Goal: Task Accomplishment & Management: Use online tool/utility

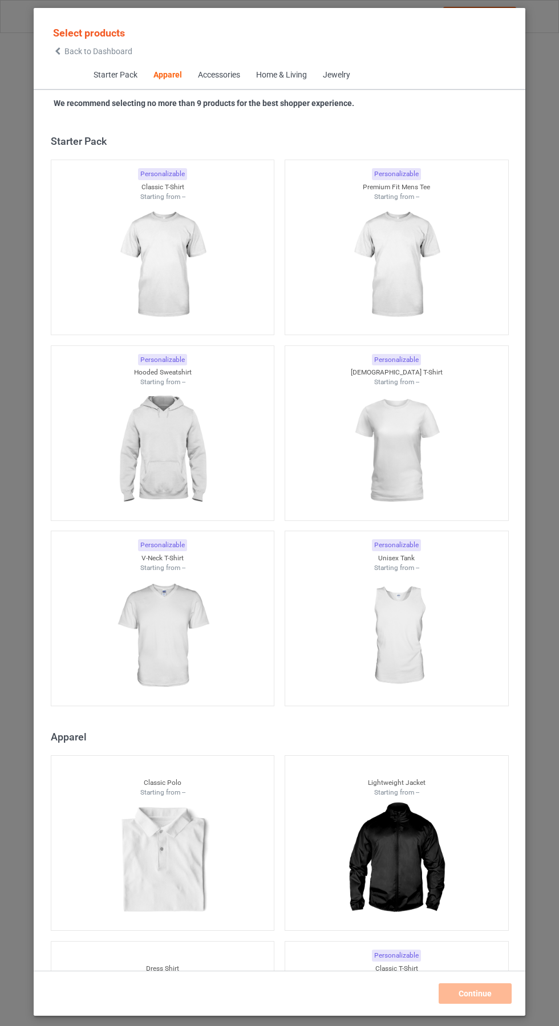
click at [56, 54] on icon at bounding box center [58, 51] width 10 height 8
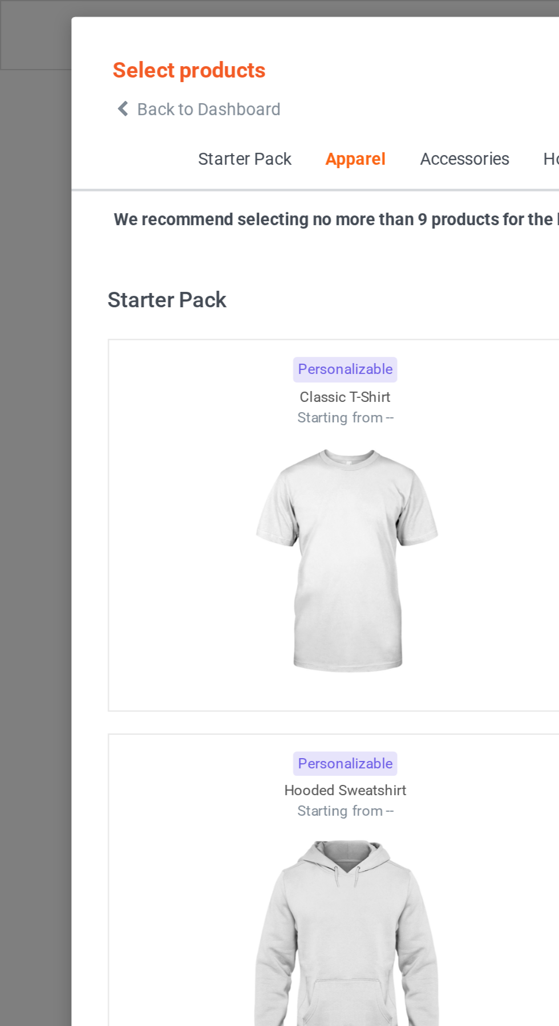
scroll to position [610, 0]
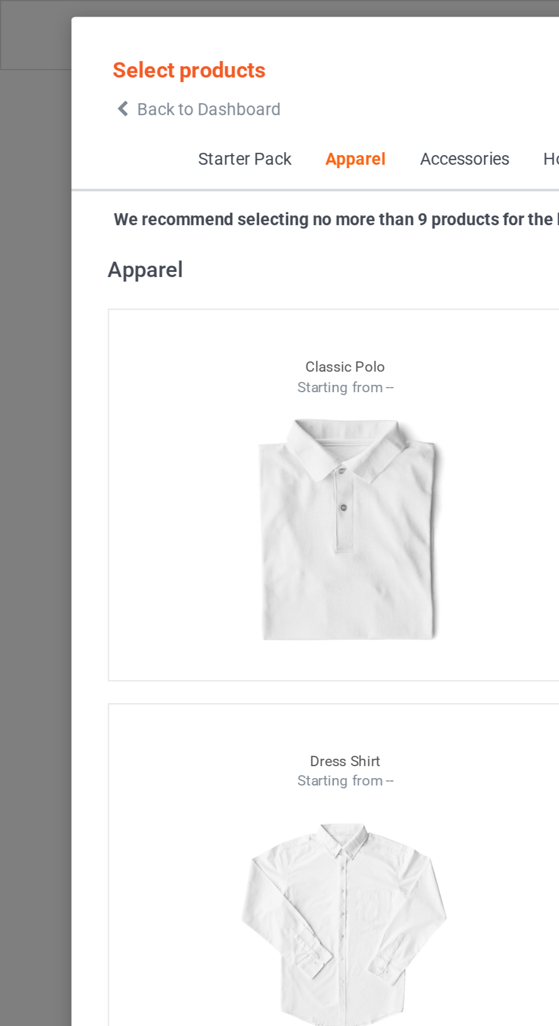
click at [62, 47] on icon at bounding box center [58, 51] width 10 height 8
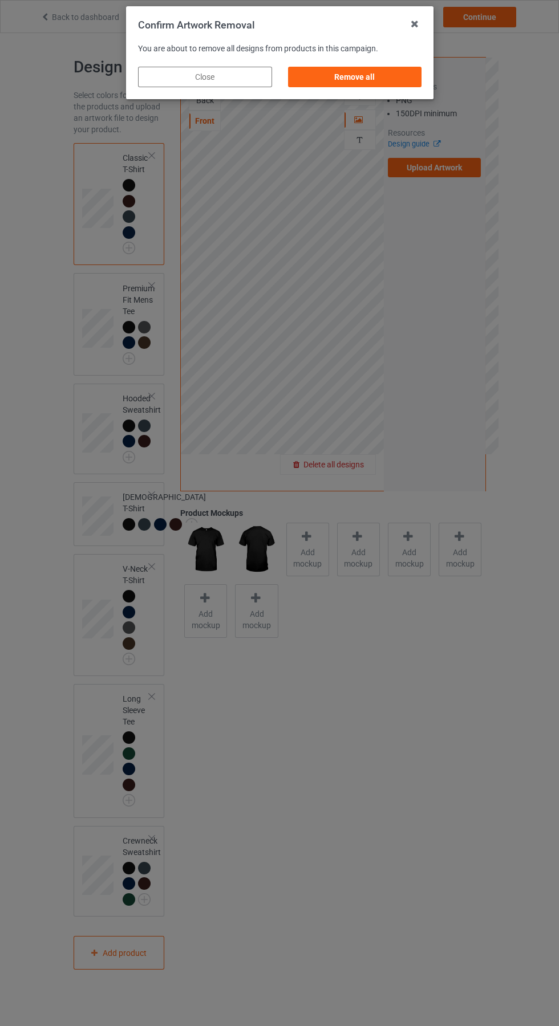
click at [361, 80] on div "Remove all" at bounding box center [354, 77] width 134 height 21
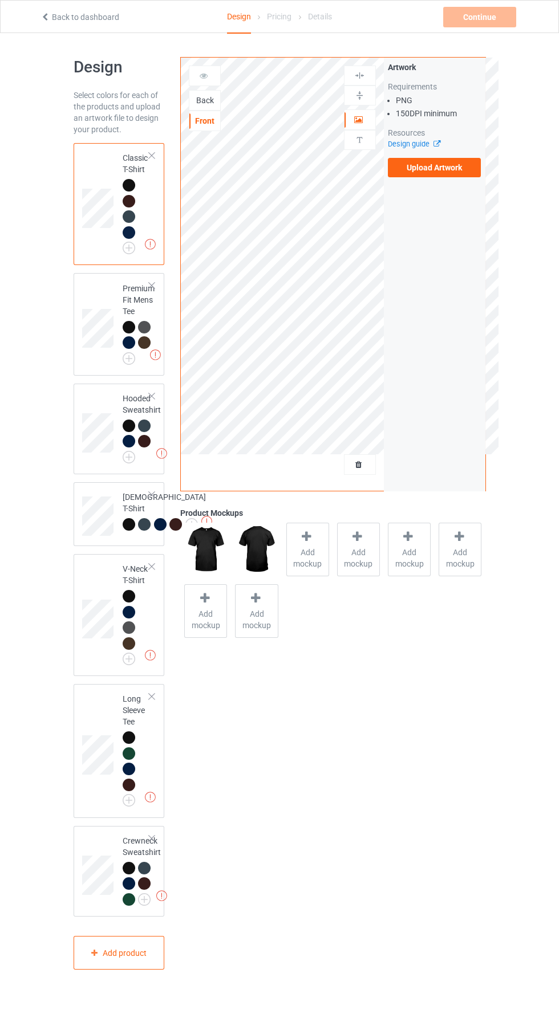
click at [212, 95] on div "Back" at bounding box center [205, 100] width 32 height 21
click at [213, 88] on div "Back Front" at bounding box center [205, 99] width 32 height 66
click at [206, 99] on div "Back" at bounding box center [204, 100] width 31 height 11
click at [450, 174] on label "Upload Artwork" at bounding box center [434, 167] width 93 height 19
click at [0, 0] on input "Upload Artwork" at bounding box center [0, 0] width 0 height 0
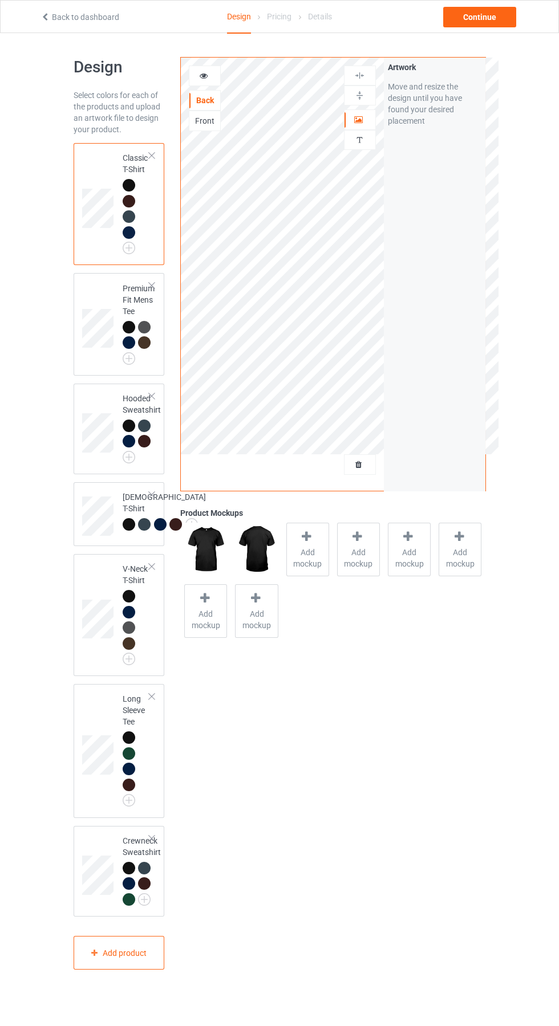
click at [310, 554] on span "Add mockup" at bounding box center [308, 558] width 42 height 23
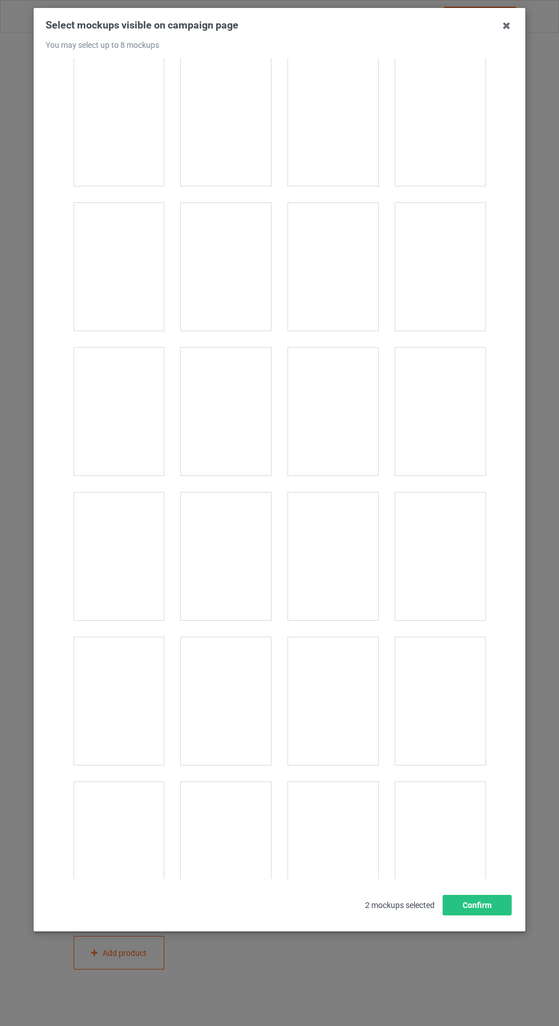
scroll to position [4497, 0]
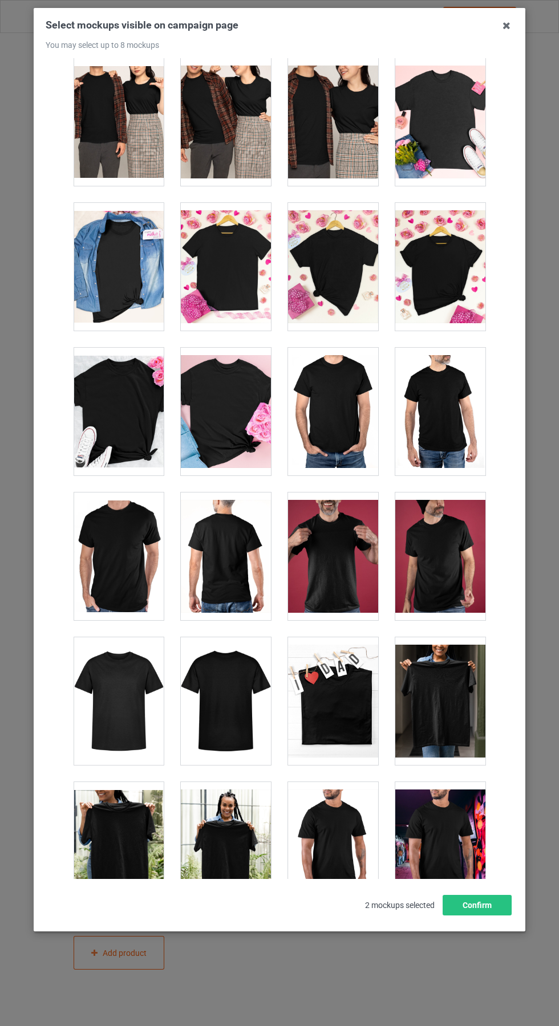
click at [235, 713] on div at bounding box center [226, 701] width 90 height 128
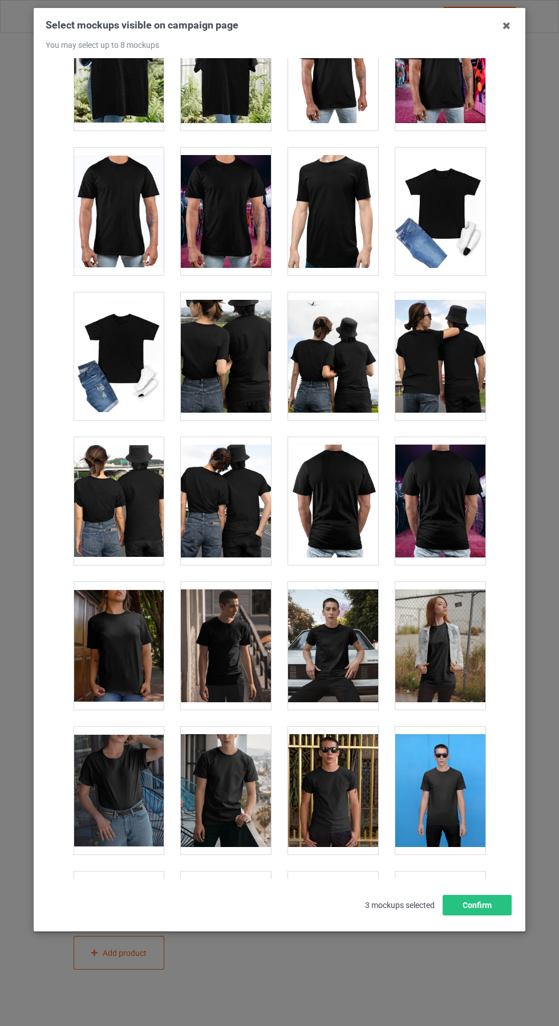
scroll to position [5280, 0]
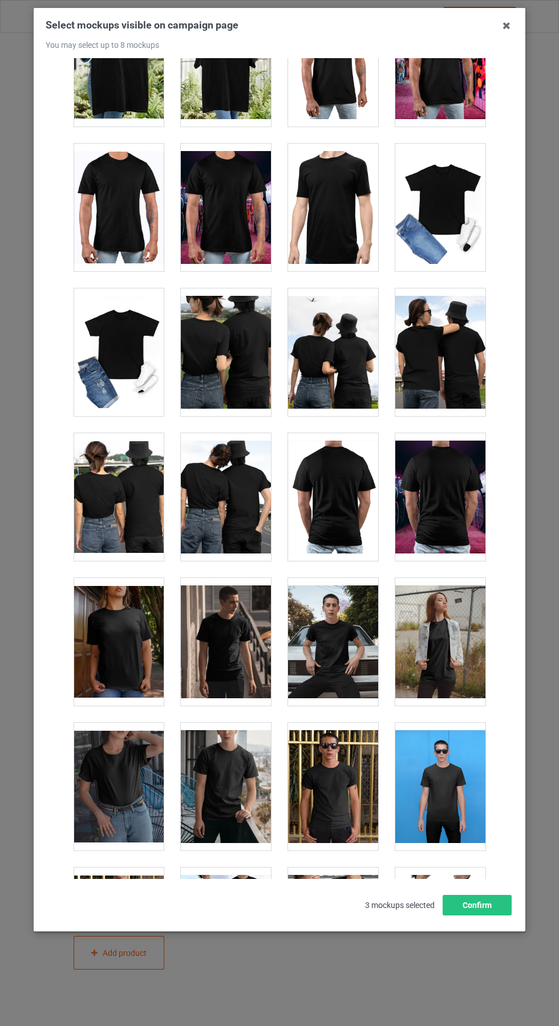
click at [336, 523] on div at bounding box center [333, 497] width 90 height 128
click at [474, 454] on div at bounding box center [440, 497] width 90 height 128
click at [506, 25] on icon at bounding box center [506, 26] width 18 height 18
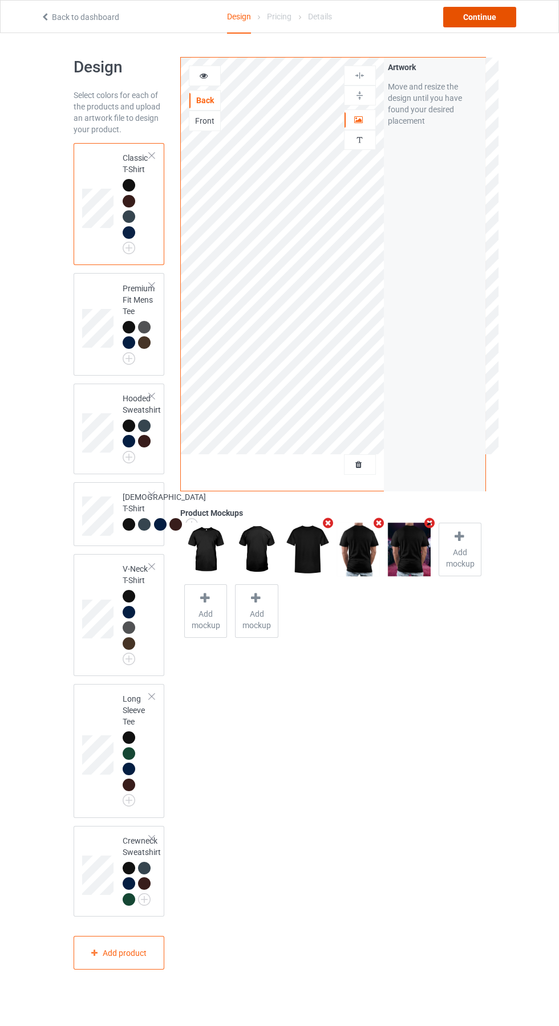
click at [500, 24] on div "Continue" at bounding box center [479, 17] width 73 height 21
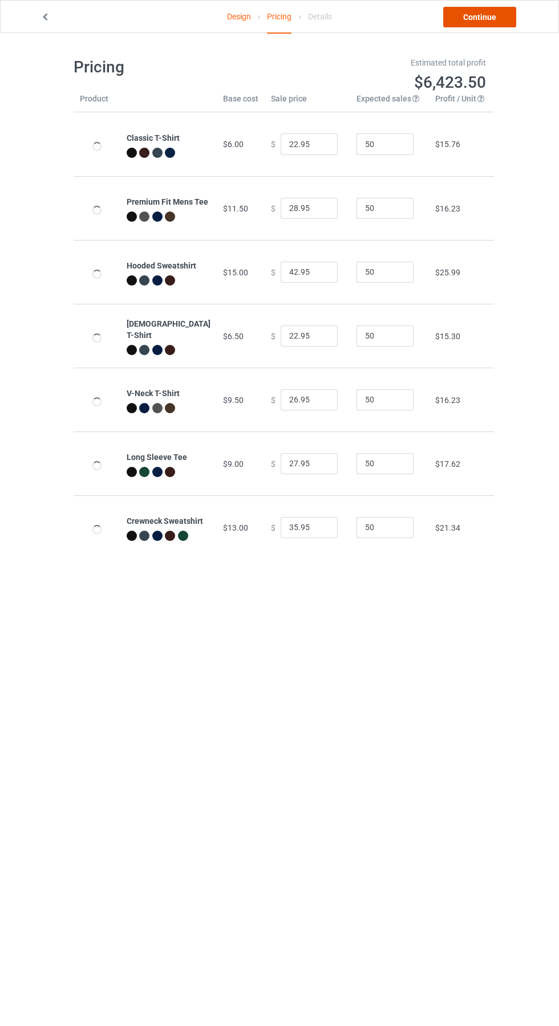
click at [498, 17] on link "Continue" at bounding box center [479, 17] width 73 height 21
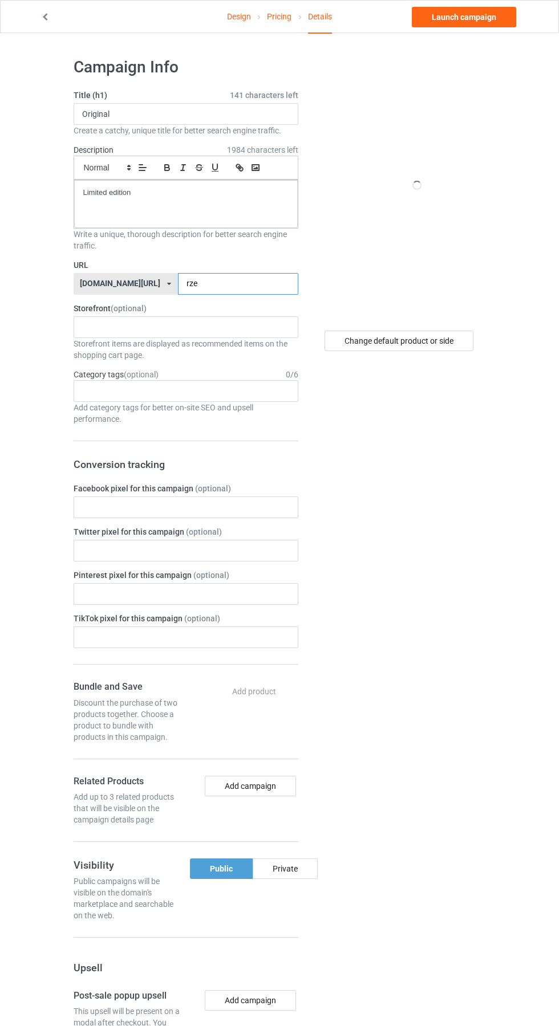
click at [193, 284] on input "rze" at bounding box center [238, 284] width 120 height 22
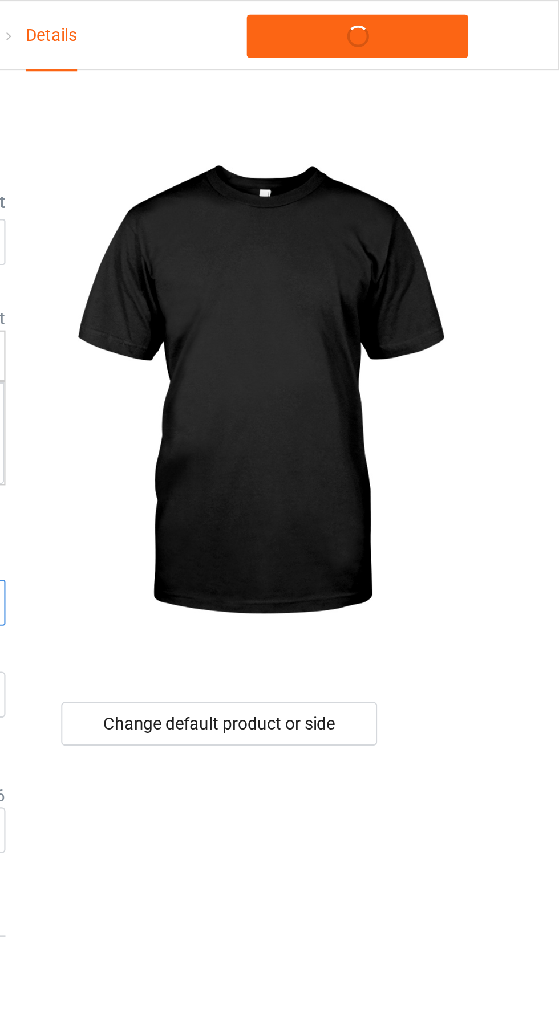
type input "rzl"
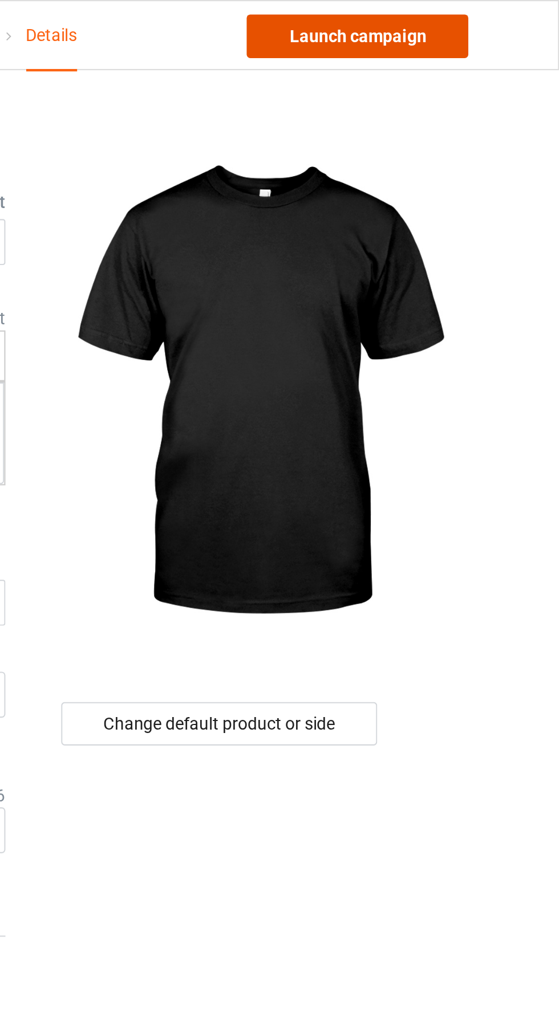
click at [486, 17] on link "Launch campaign" at bounding box center [464, 17] width 104 height 21
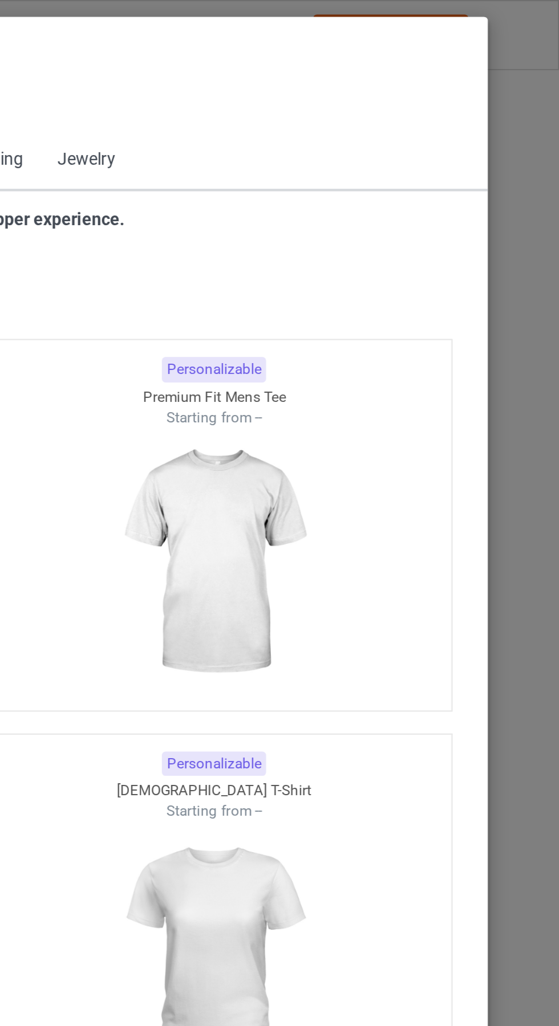
scroll to position [610, 0]
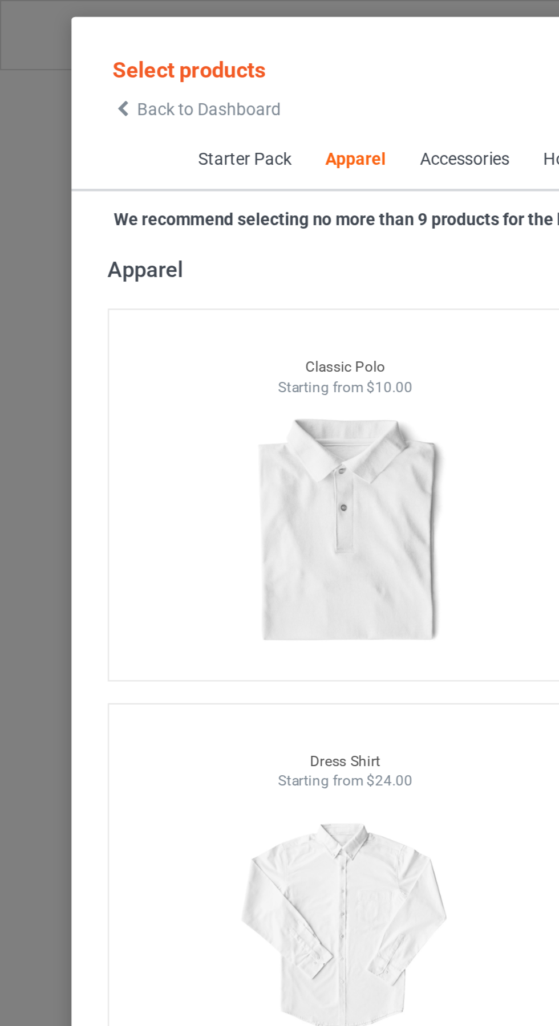
click at [56, 51] on icon at bounding box center [58, 51] width 10 height 8
